Goal: Task Accomplishment & Management: Use online tool/utility

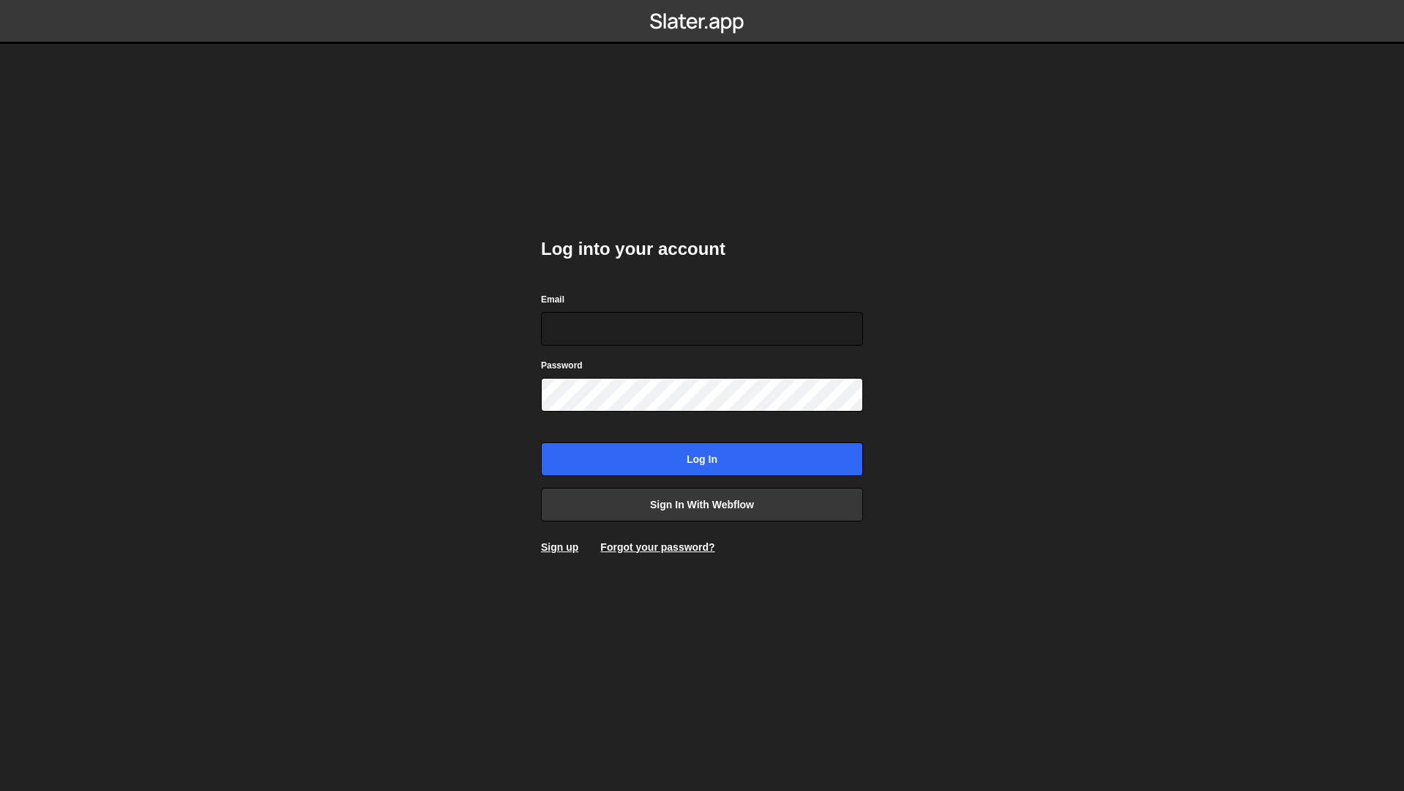
type input "[EMAIL_ADDRESS][DOMAIN_NAME]"
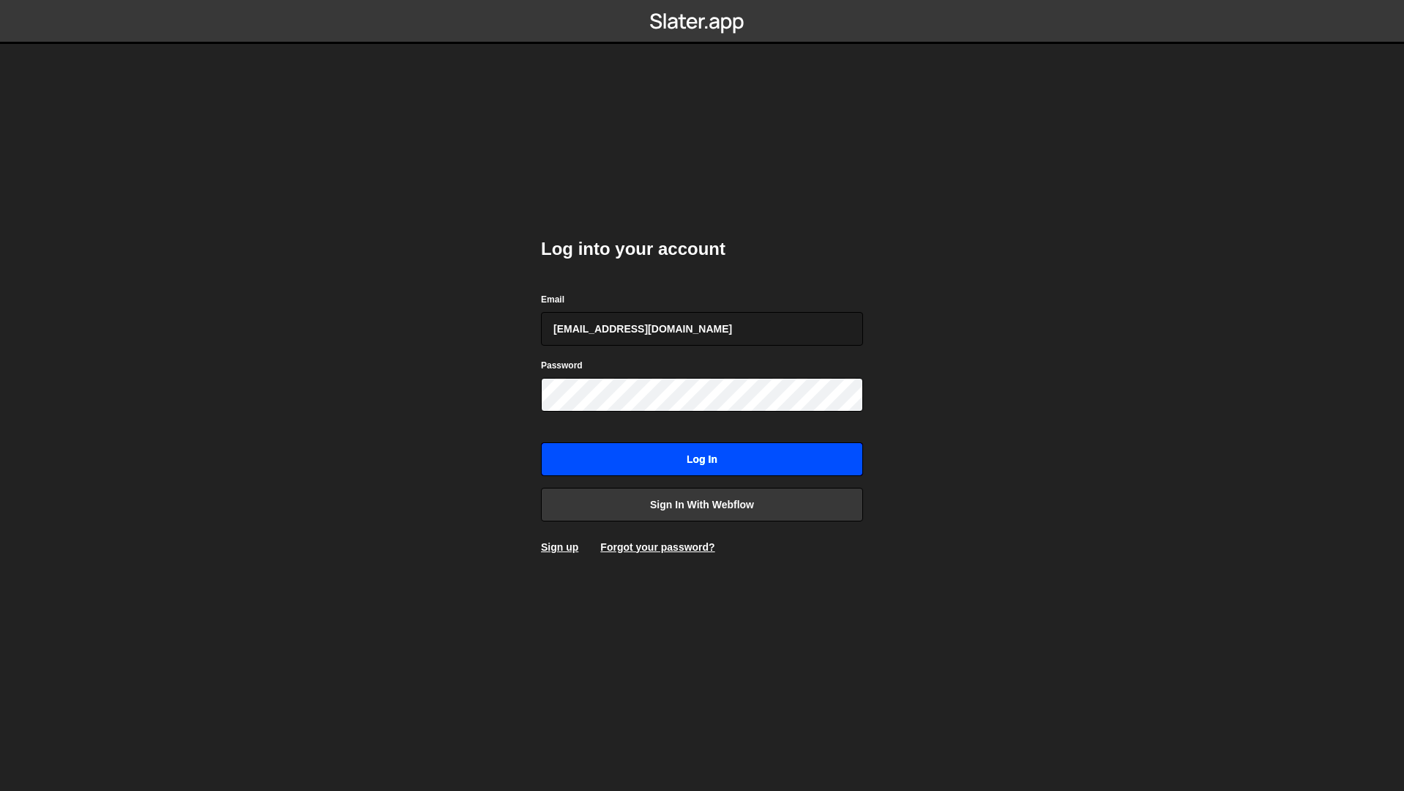
click at [695, 458] on input "Log in" at bounding box center [702, 459] width 322 height 34
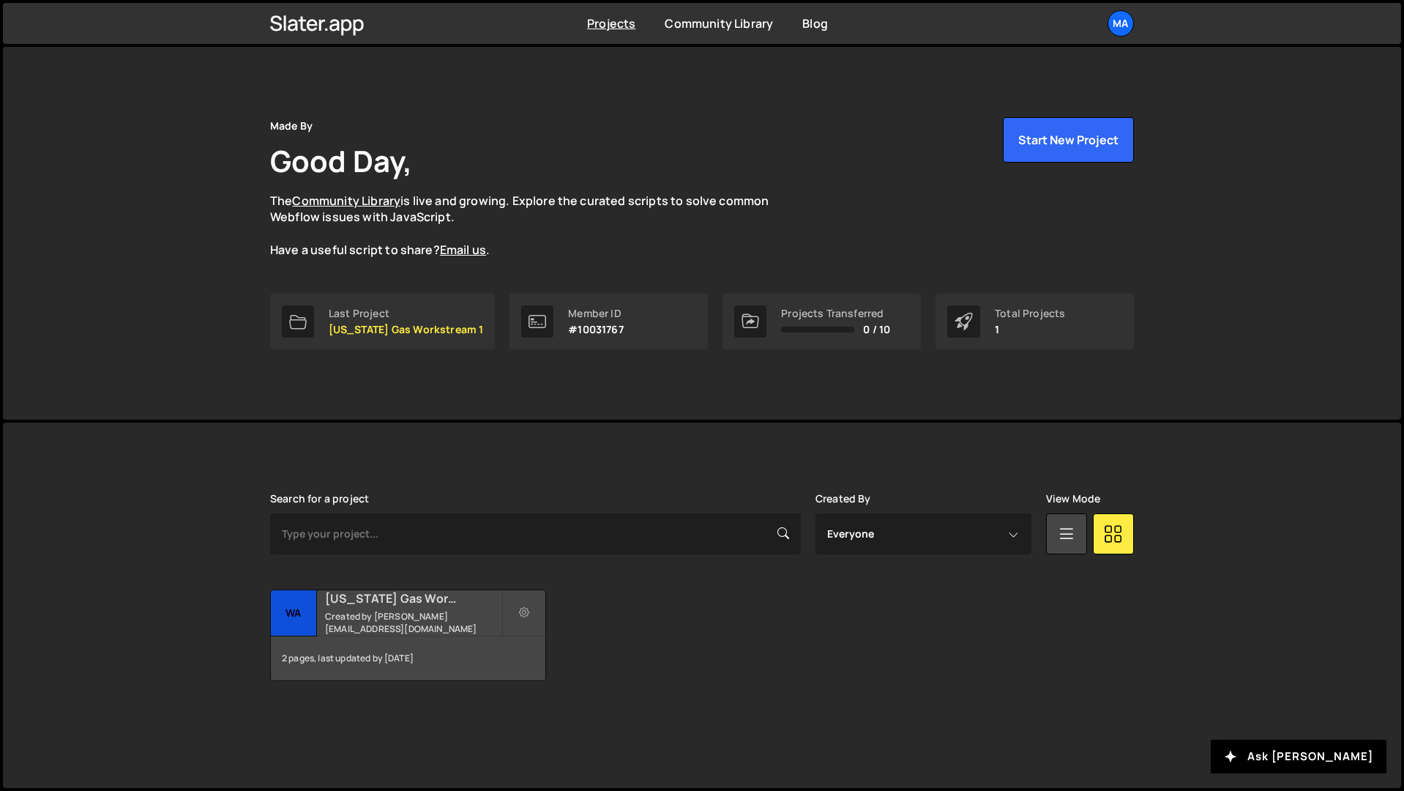
click at [379, 603] on h2 "[US_STATE] Gas Workstream 1" at bounding box center [413, 598] width 176 height 16
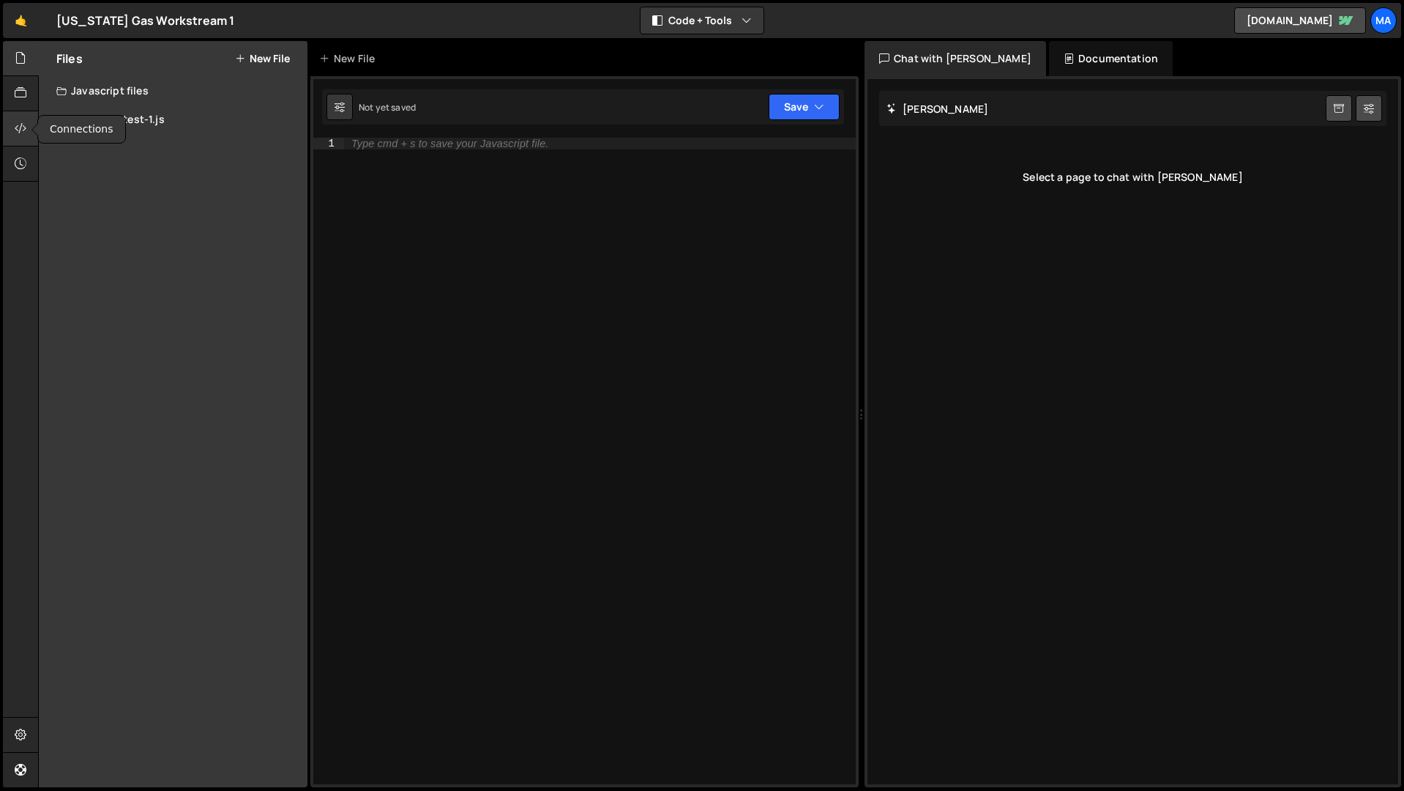
click at [21, 127] on icon at bounding box center [21, 128] width 12 height 16
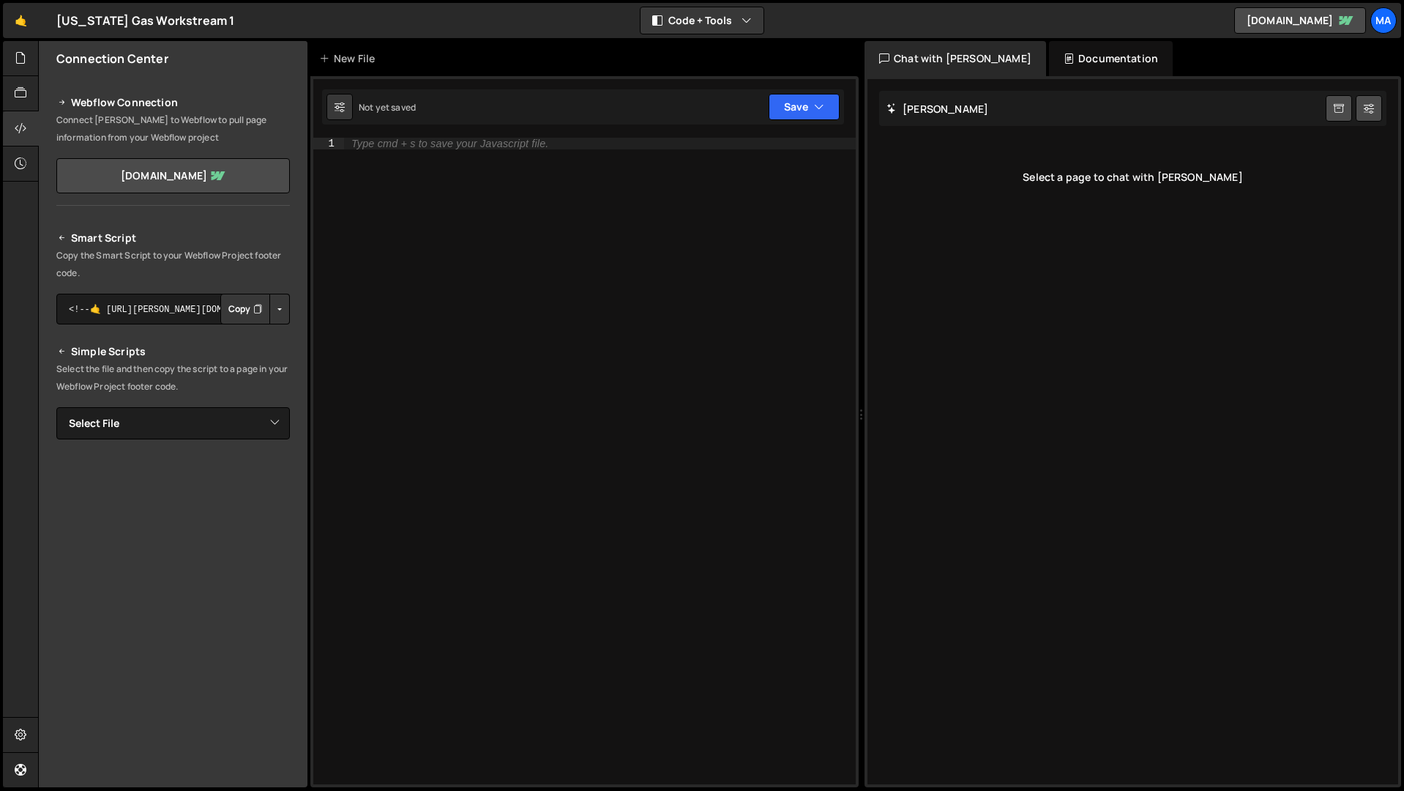
click at [280, 304] on button "Button group with nested dropdown" at bounding box center [279, 309] width 21 height 31
click at [226, 261] on p "Copy the Smart Script to your Webflow Project footer code." at bounding box center [173, 264] width 234 height 35
click at [243, 308] on button "Copy" at bounding box center [245, 309] width 50 height 31
